Goal: Communication & Community: Contribute content

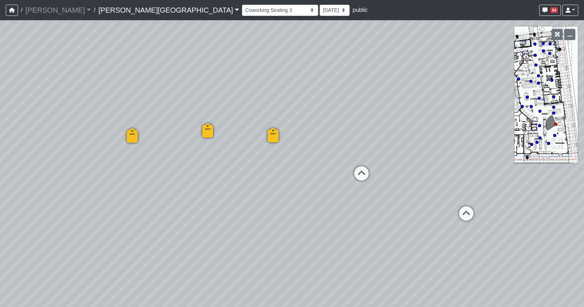
select select "b75WLKiiaJA3cEZUS8gtYH"
select select "4RaHTiPXkmhnUPAV7KL21M"
click at [60, 163] on div "Loading... Coffee Bar Loading... Created by [PERSON_NAME] - [DATE] - Rev: [DATE…" at bounding box center [292, 163] width 584 height 287
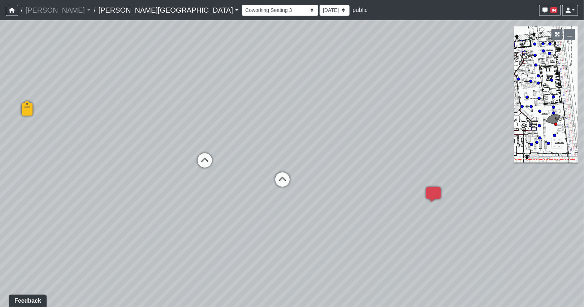
drag, startPoint x: 17, startPoint y: 177, endPoint x: 9, endPoint y: 178, distance: 7.7
click at [7, 179] on div "Loading... Coffee Bar Loading... Created by [PERSON_NAME] - [DATE] - Rev: [DATE…" at bounding box center [292, 163] width 584 height 287
drag, startPoint x: 324, startPoint y: 225, endPoint x: 220, endPoint y: 203, distance: 106.3
click at [220, 203] on div "Loading... Coffee Bar Loading... Created by [PERSON_NAME] - [DATE] - Rev: [DATE…" at bounding box center [292, 163] width 584 height 287
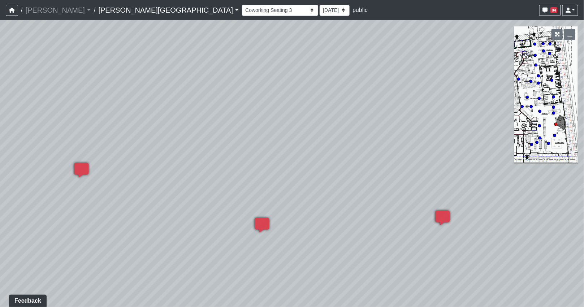
drag, startPoint x: 328, startPoint y: 185, endPoint x: 251, endPoint y: 176, distance: 77.4
click at [250, 176] on div "Loading... Coffee Bar Loading... Created by [PERSON_NAME] - [DATE] - Rev: [DATE…" at bounding box center [292, 163] width 584 height 287
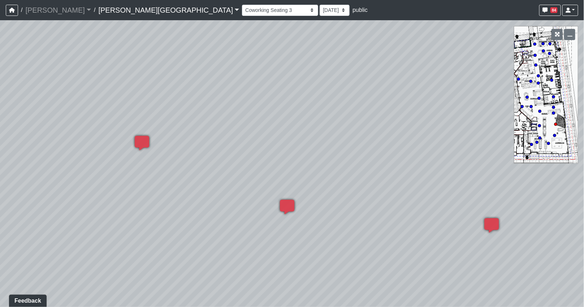
drag, startPoint x: 250, startPoint y: 181, endPoint x: 362, endPoint y: 175, distance: 112.8
click at [362, 175] on div "Loading... Coffee Bar Loading... Created by [PERSON_NAME] - [DATE] - Rev: [DATE…" at bounding box center [292, 163] width 584 height 287
drag, startPoint x: 347, startPoint y: 148, endPoint x: 584, endPoint y: 167, distance: 237.6
click at [584, 167] on html "/ [PERSON_NAME] Loading... / [PERSON_NAME][GEOGRAPHIC_DATA] [PERSON_NAME][GEOGR…" at bounding box center [292, 153] width 584 height 307
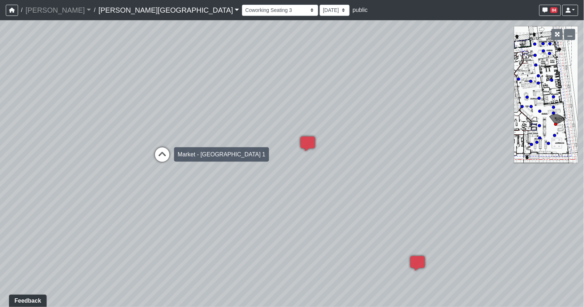
drag, startPoint x: 86, startPoint y: 148, endPoint x: 294, endPoint y: 162, distance: 209.2
click at [295, 165] on div "Loading... Coffee Bar Loading... Created by [PERSON_NAME] - [DATE] - Rev: [DATE…" at bounding box center [292, 163] width 584 height 287
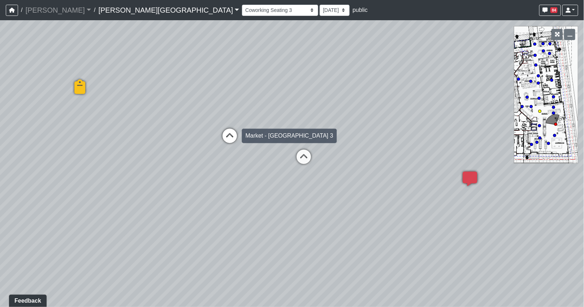
click at [231, 135] on icon at bounding box center [230, 140] width 22 height 22
select select "8eGugpUJ7mA5qJDwsm4SsZ"
select select "4RaHTiPXkmhnUPAV7KL21M"
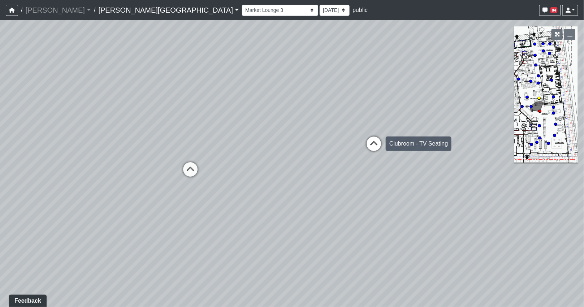
click at [367, 142] on icon at bounding box center [374, 147] width 22 height 22
select select "85yt19wMgVAyb4M3P1Anog"
select select "4RaHTiPXkmhnUPAV7KL21M"
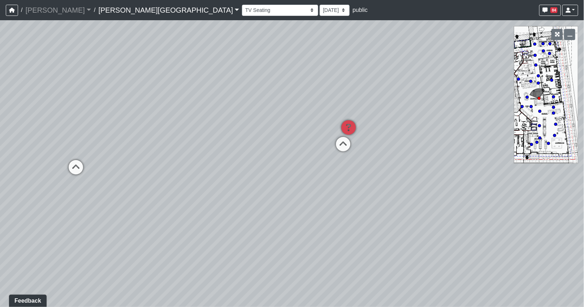
drag, startPoint x: 437, startPoint y: 93, endPoint x: 191, endPoint y: 53, distance: 248.9
click at [191, 53] on div "Loading... Coffee Bar Loading... Created by [PERSON_NAME] - [DATE] - Rev: [DATE…" at bounding box center [292, 163] width 584 height 287
drag, startPoint x: 266, startPoint y: 118, endPoint x: 478, endPoint y: 82, distance: 215.4
click at [469, 80] on div "Loading... Coffee Bar Loading... Created by [PERSON_NAME] - [DATE] - Rev: [DATE…" at bounding box center [292, 163] width 584 height 287
drag, startPoint x: 329, startPoint y: 105, endPoint x: 356, endPoint y: 127, distance: 35.7
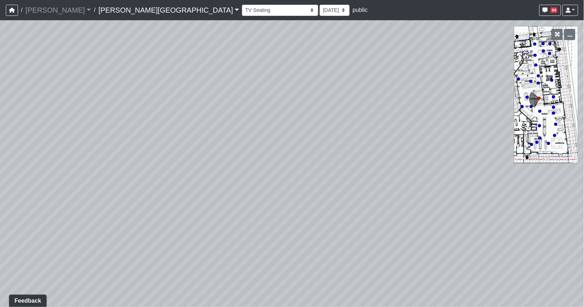
click at [356, 127] on div "Loading... Coffee Bar Loading... Created by [PERSON_NAME] - [DATE] - Rev: [DATE…" at bounding box center [292, 163] width 584 height 287
click at [338, 188] on span "Add comment" at bounding box center [350, 188] width 36 height 6
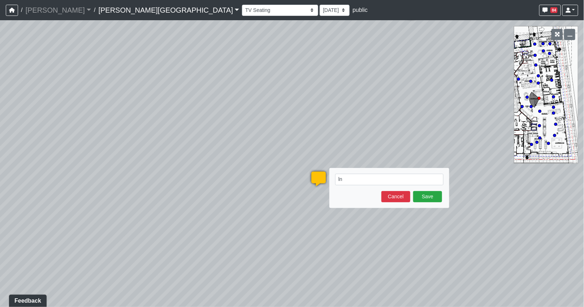
type textarea "l"
click at [400, 179] on textarea "LNG-301 SOFA" at bounding box center [389, 180] width 108 height 12
paste textarea "[URL][DOMAIN_NAME]"
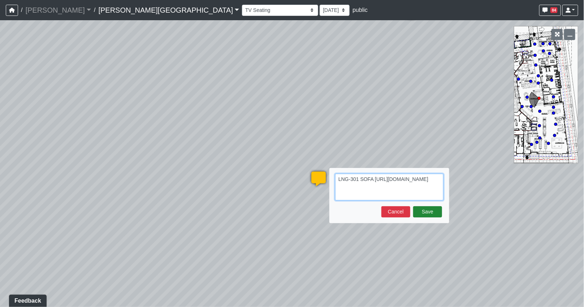
type textarea "LNG-301 SOFA [URL][DOMAIN_NAME]"
click at [427, 215] on button "Save" at bounding box center [427, 211] width 29 height 11
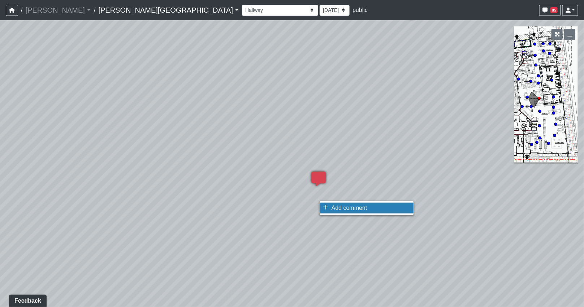
select select "85yt19wMgVAyb4M3P1Anog"
select select "4RaHTiPXkmhnUPAV7KL21M"
click at [336, 207] on span "Add comment" at bounding box center [349, 208] width 36 height 6
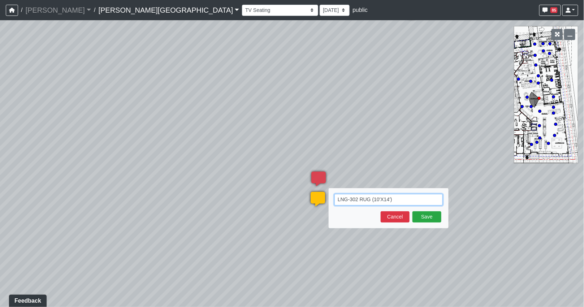
click at [412, 197] on textarea "LNG-302 RUG (10'X14')" at bounding box center [388, 200] width 108 height 12
paste textarea "[URL][DOMAIN_NAME]"
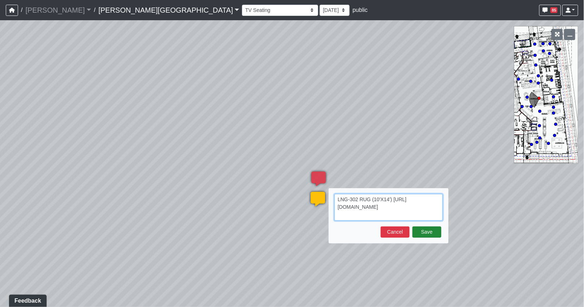
type textarea "LNG-302 RUG (10'X14') [URL][DOMAIN_NAME]"
click at [423, 232] on button "Save" at bounding box center [426, 231] width 29 height 11
select select "85yt19wMgVAyb4M3P1Anog"
select select "4RaHTiPXkmhnUPAV7KL21M"
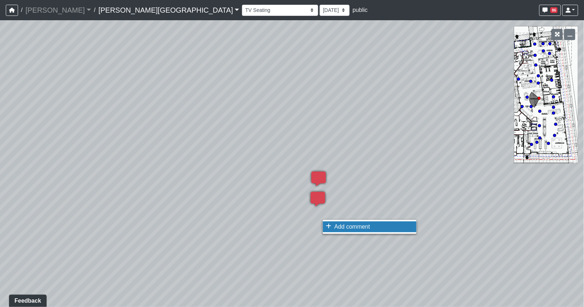
drag, startPoint x: 336, startPoint y: 222, endPoint x: 342, endPoint y: 223, distance: 6.5
click at [337, 224] on span "Add comment" at bounding box center [352, 227] width 36 height 6
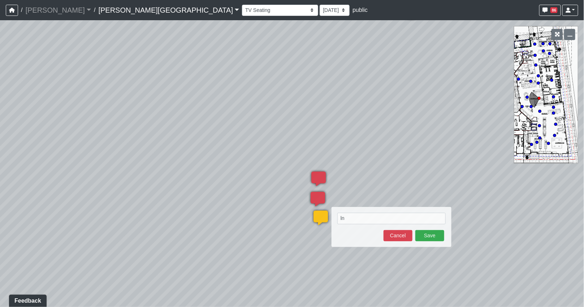
type textarea "l"
click at [401, 216] on textarea "LNG-103 CHAIR (2)" at bounding box center [391, 219] width 108 height 12
paste textarea "[URL][DOMAIN_NAME][PERSON_NAME]"
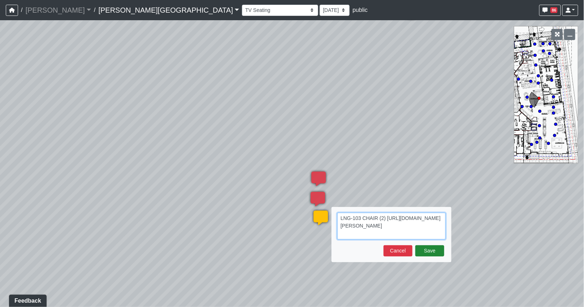
type textarea "LNG-103 CHAIR (2) [URL][DOMAIN_NAME][PERSON_NAME]"
click at [429, 251] on button "Save" at bounding box center [429, 250] width 29 height 11
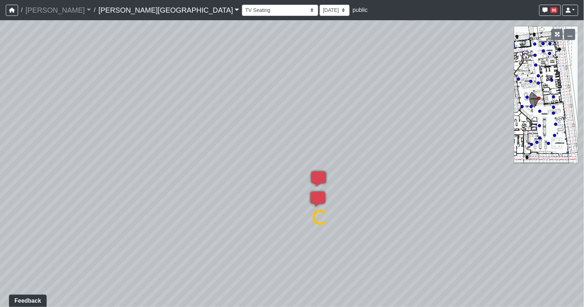
select select "85yt19wMgVAyb4M3P1Anog"
select select "4RaHTiPXkmhnUPAV7KL21M"
drag, startPoint x: 410, startPoint y: 94, endPoint x: 395, endPoint y: 246, distance: 152.1
click at [395, 246] on div "Loading... Coffee Bar Loading... Created by [PERSON_NAME] - [DATE] - Rev: [DATE…" at bounding box center [292, 163] width 584 height 287
drag, startPoint x: 408, startPoint y: 117, endPoint x: 251, endPoint y: 161, distance: 163.1
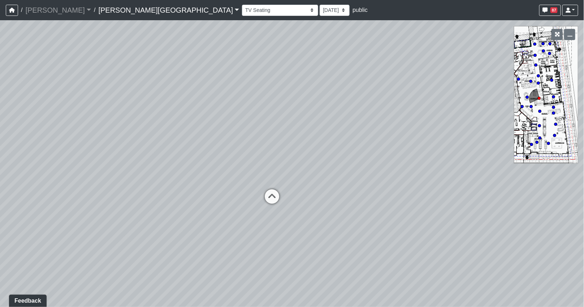
click at [251, 161] on div "Loading... Coffee Bar Loading... Created by [PERSON_NAME] - [DATE] - Rev: [DATE…" at bounding box center [292, 163] width 584 height 287
drag, startPoint x: 377, startPoint y: 158, endPoint x: 291, endPoint y: 149, distance: 86.8
click at [296, 147] on div "Loading... Coffee Bar Loading... Created by [PERSON_NAME] - [DATE] - Rev: [DATE…" at bounding box center [292, 163] width 584 height 287
